Goal: Task Accomplishment & Management: Use online tool/utility

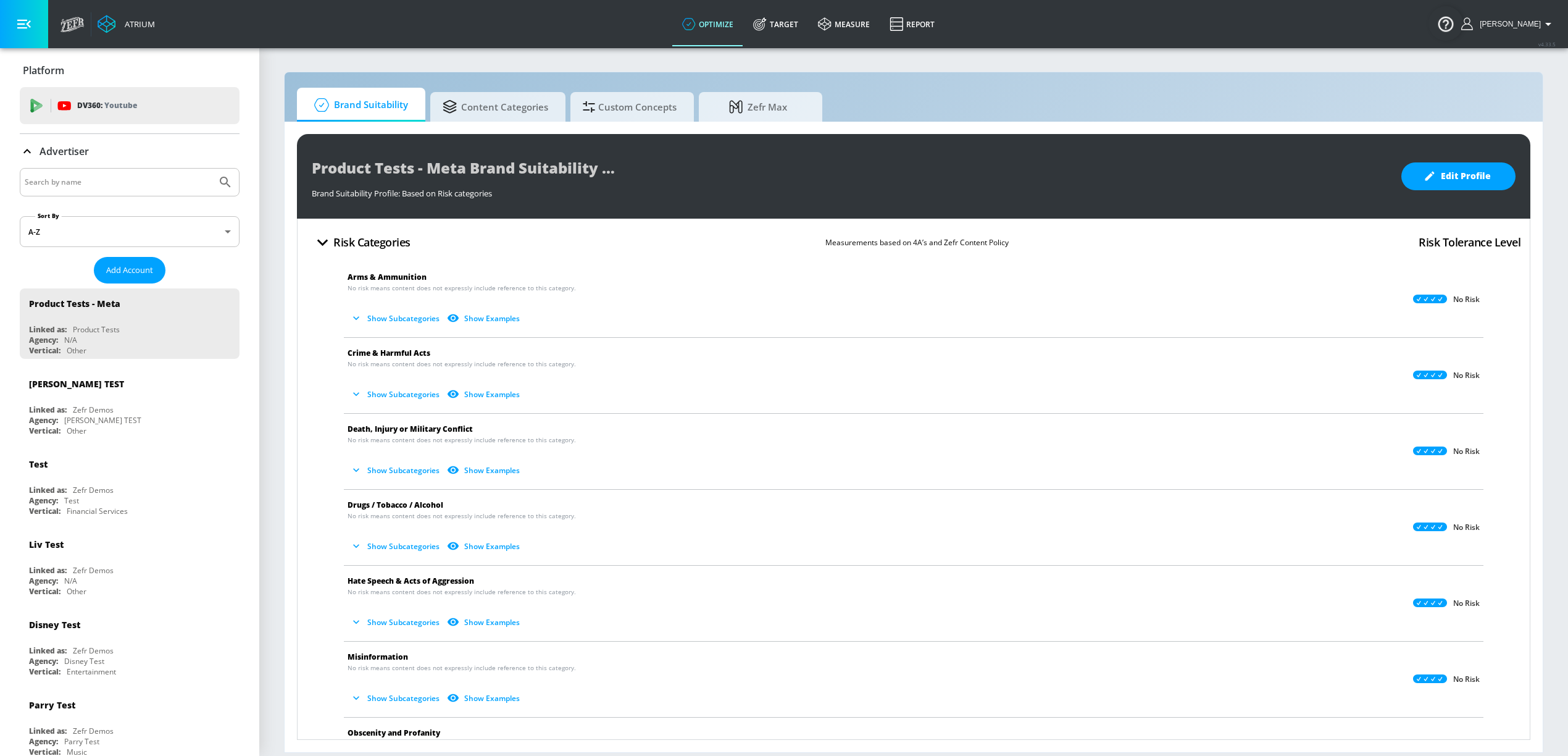
click at [105, 190] on input "Search by name" at bounding box center [118, 182] width 187 height 16
type input "[GEOGRAPHIC_DATA]"
click at [211, 169] on button "Submit Search" at bounding box center [225, 182] width 27 height 27
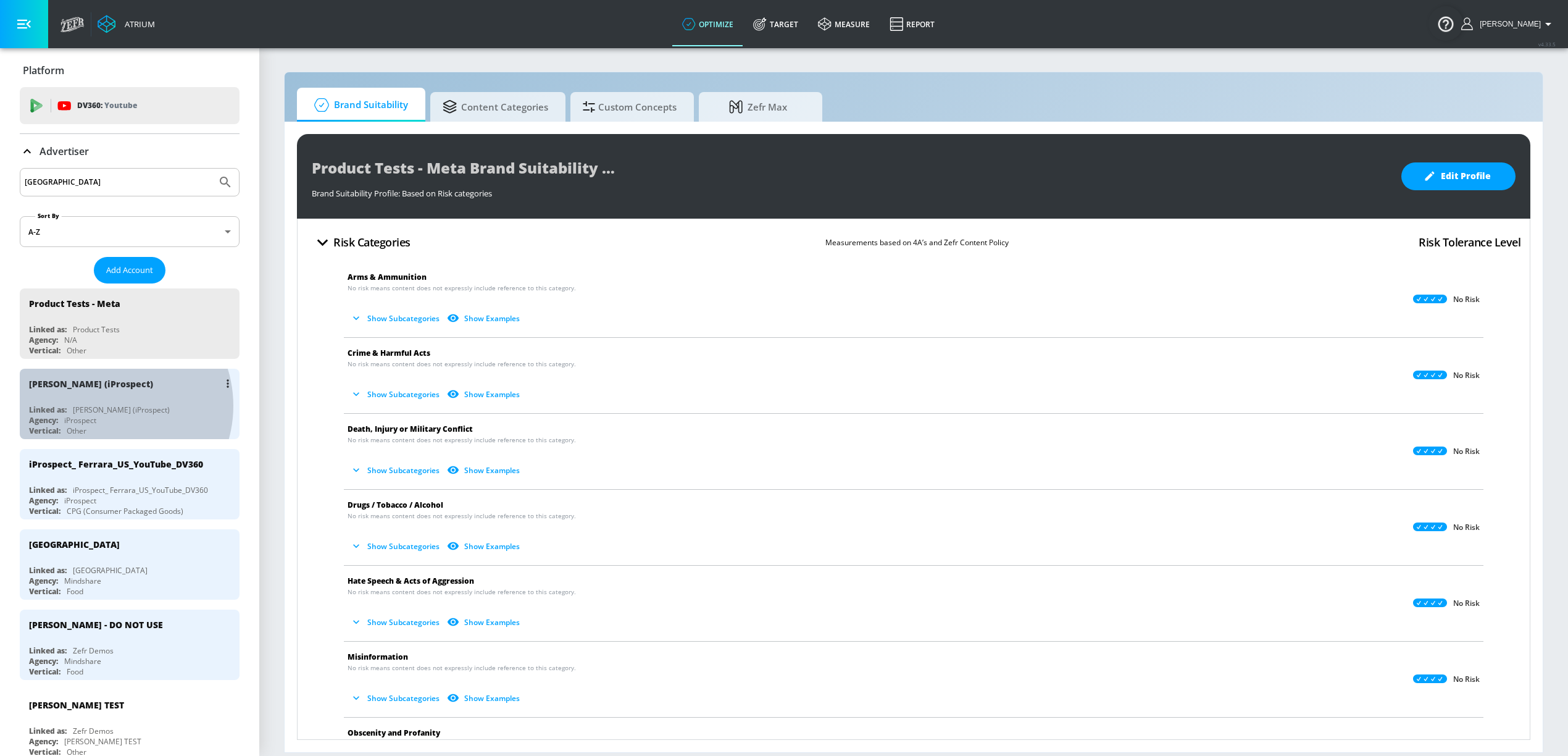
click at [108, 407] on div "[PERSON_NAME] (iProspect)" at bounding box center [121, 410] width 97 height 10
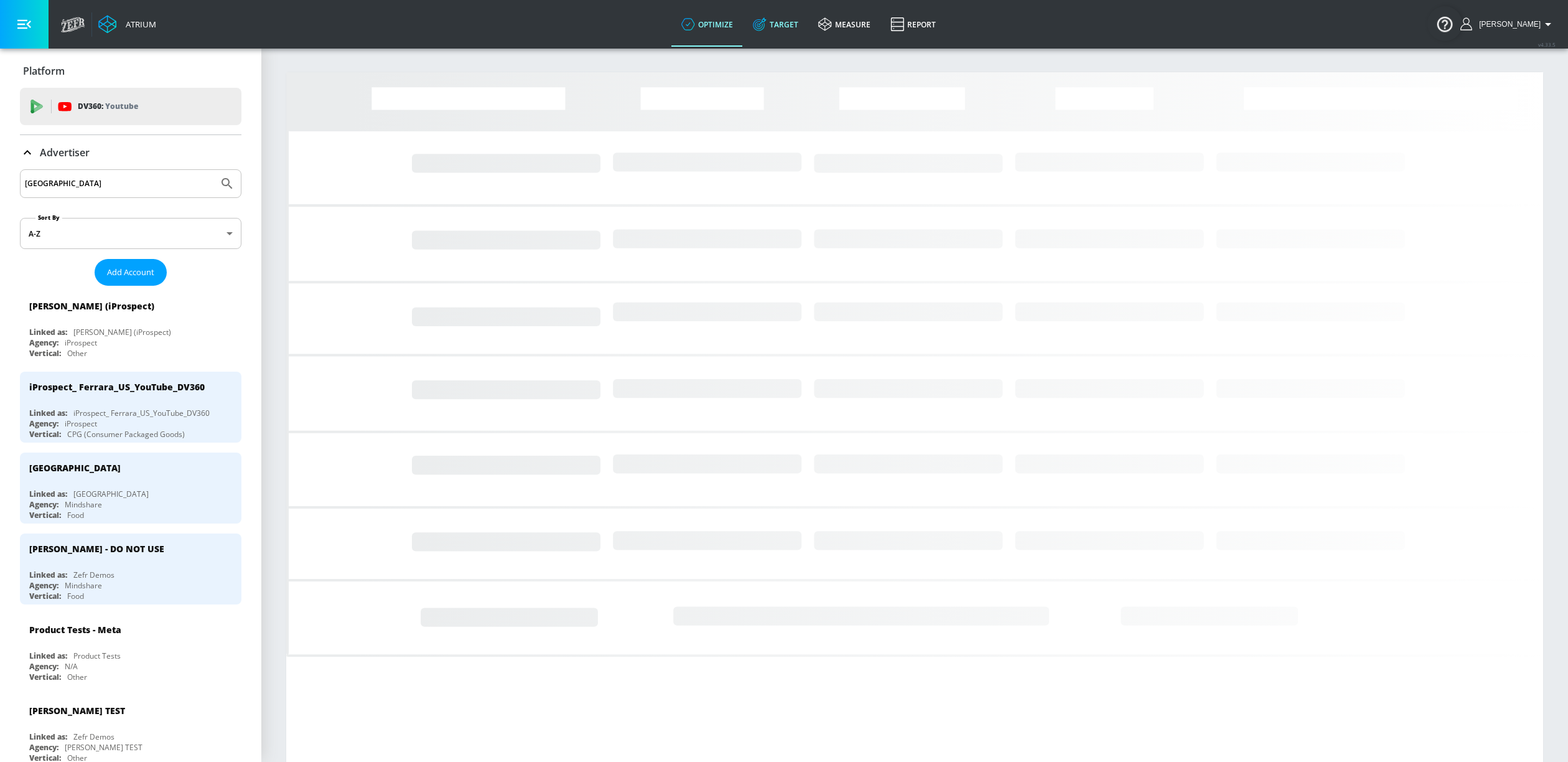
click at [767, 31] on icon at bounding box center [759, 24] width 14 height 14
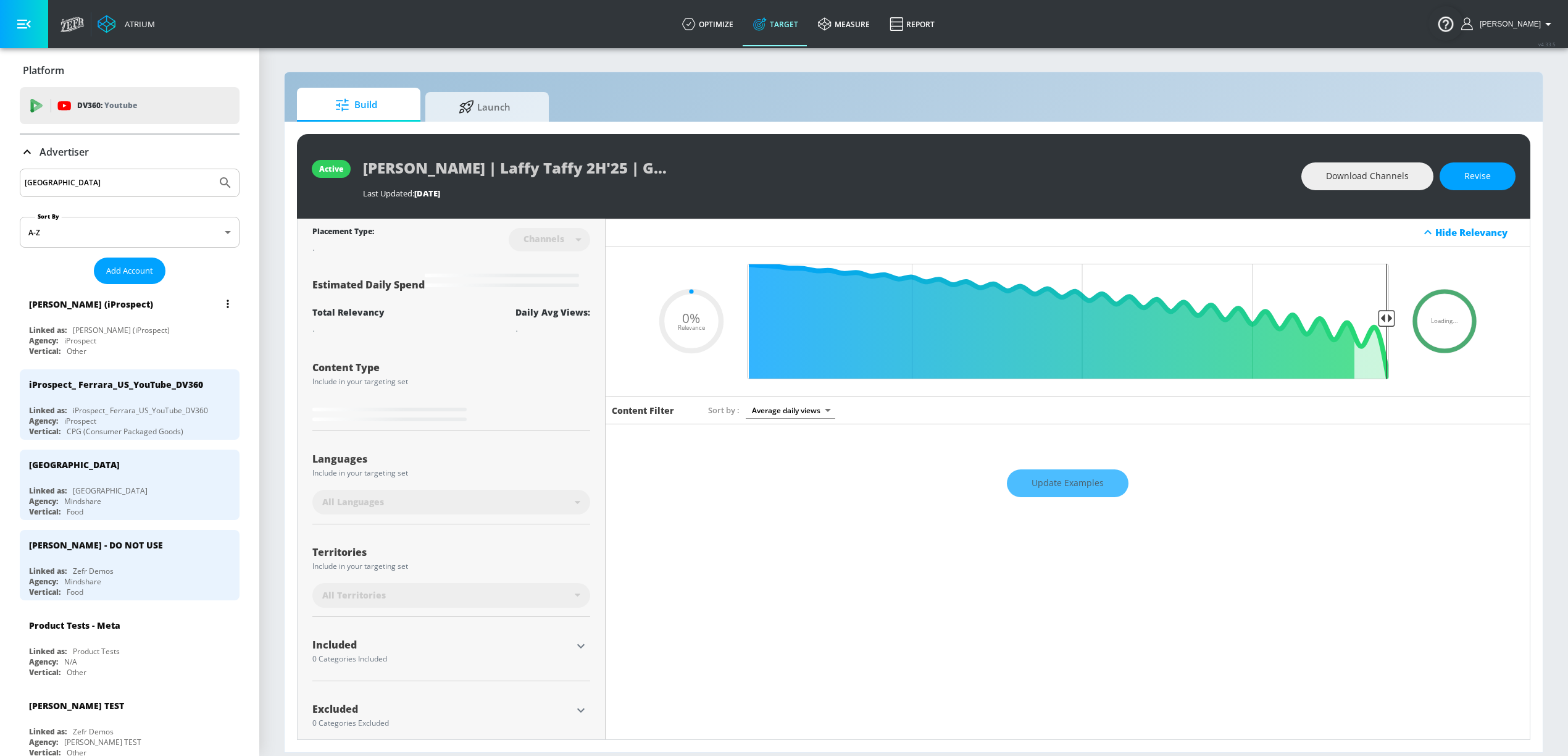
click at [108, 326] on div "[PERSON_NAME] (iProspect)" at bounding box center [121, 330] width 97 height 10
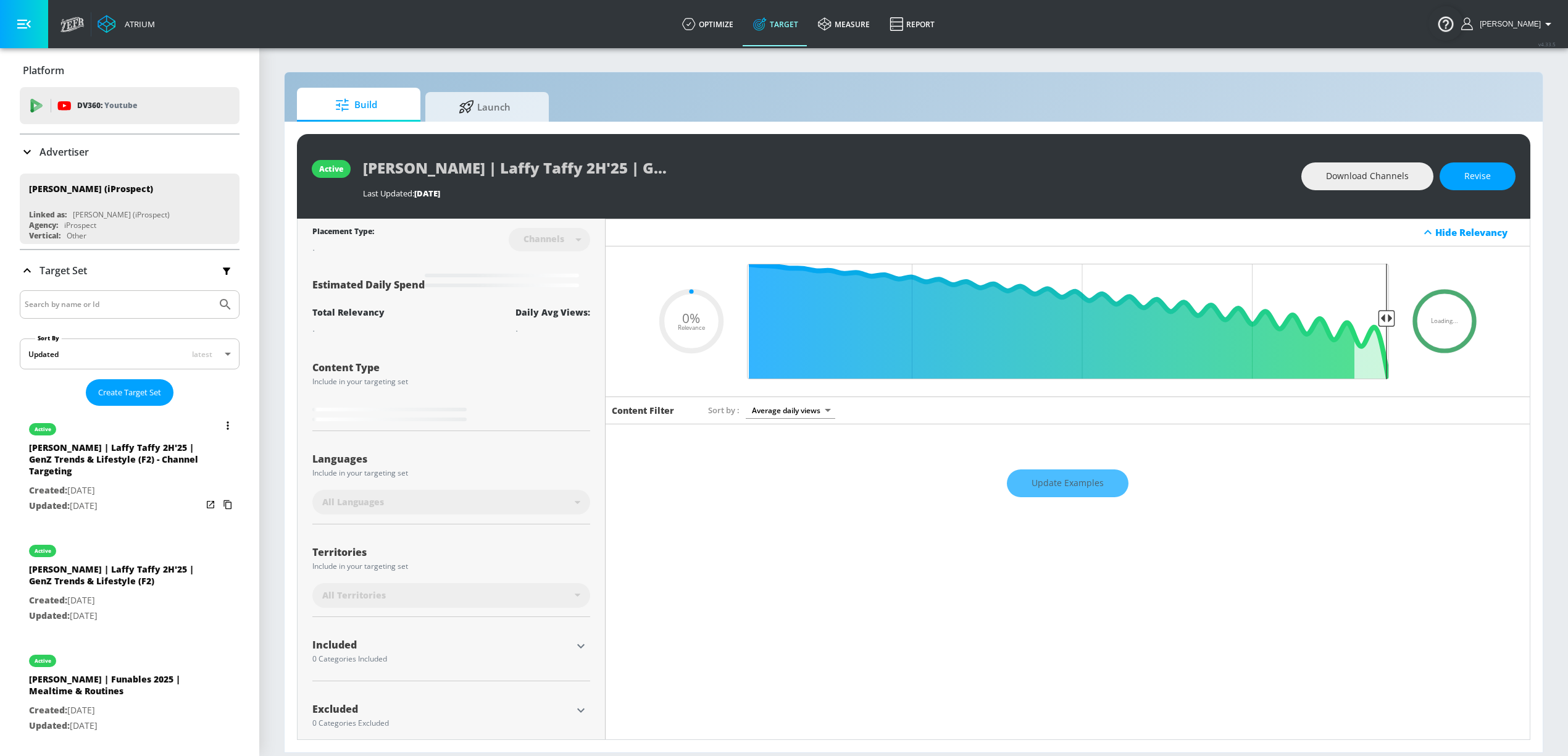
type input "0.25"
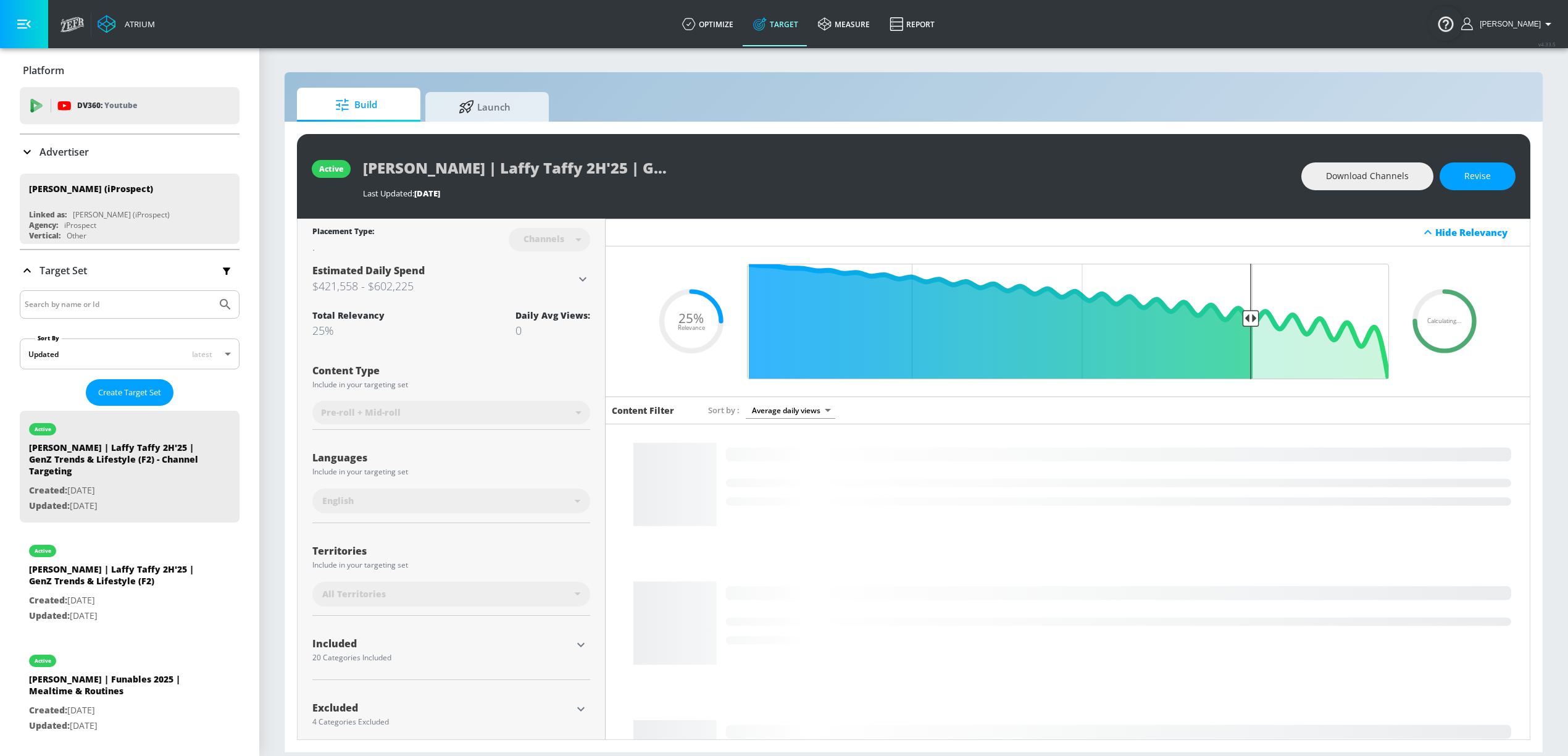
click at [73, 307] on input "Search by name or Id" at bounding box center [118, 305] width 187 height 16
type input "laffy taffy"
click at [211, 291] on button "Submit Search" at bounding box center [225, 304] width 27 height 27
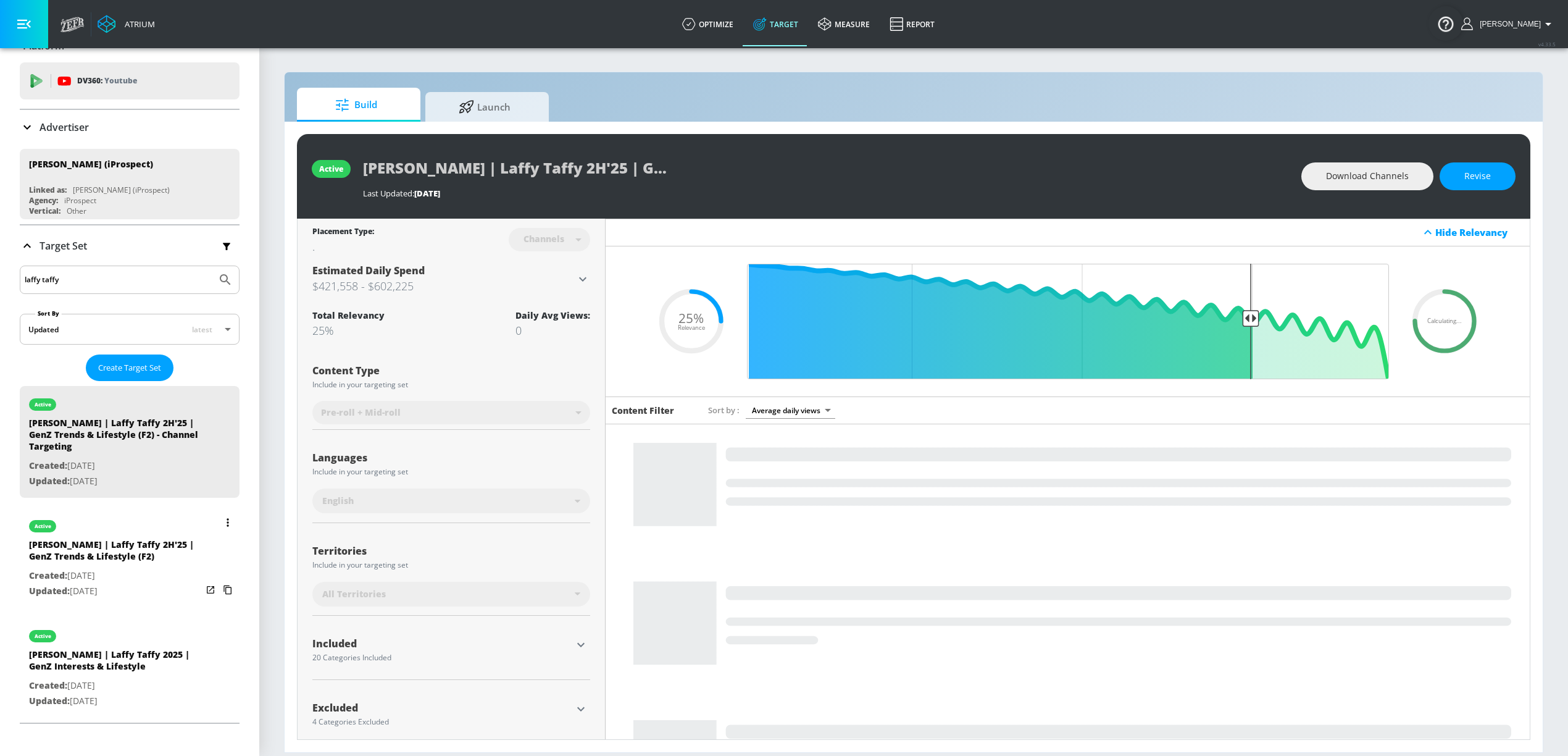
scroll to position [203, 0]
